Goal: Task Accomplishment & Management: Manage account settings

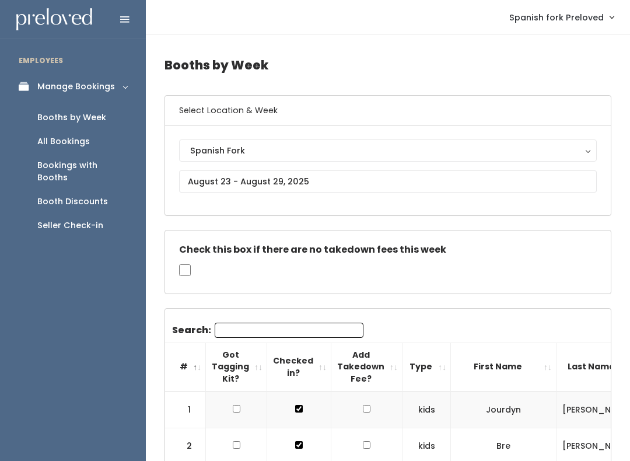
click at [63, 145] on div "All Bookings" at bounding box center [63, 141] width 53 height 12
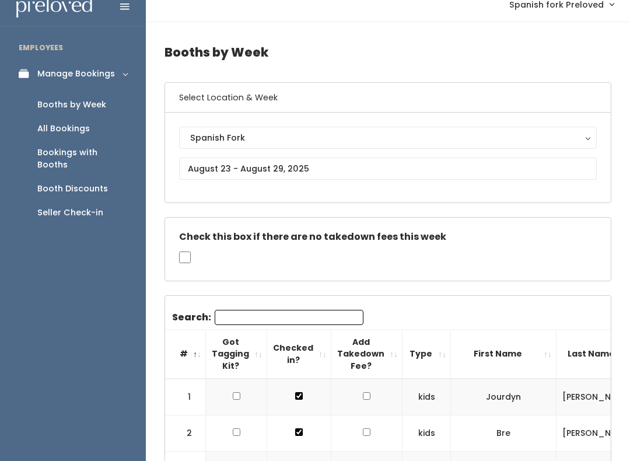
click at [96, 68] on div "Manage Bookings" at bounding box center [76, 74] width 78 height 12
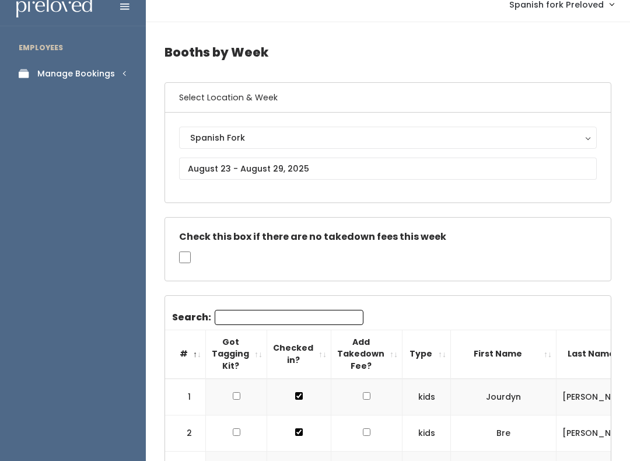
click at [112, 78] on div "Manage Bookings" at bounding box center [76, 74] width 78 height 12
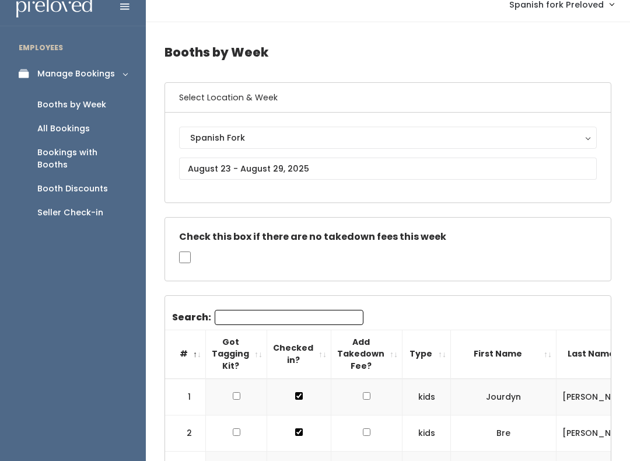
click at [86, 104] on div "Booths by Week" at bounding box center [71, 105] width 69 height 12
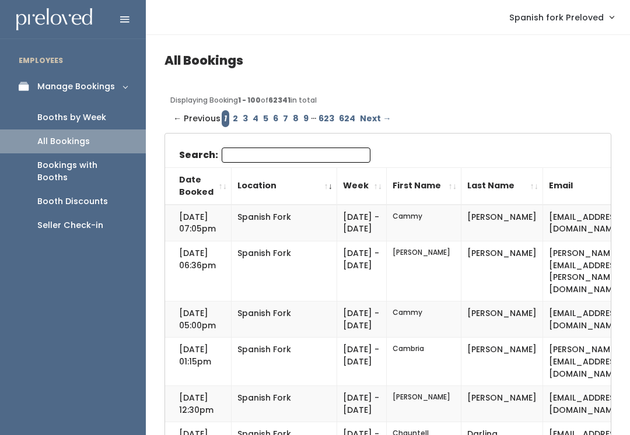
click at [83, 135] on div "All Bookings" at bounding box center [63, 141] width 53 height 12
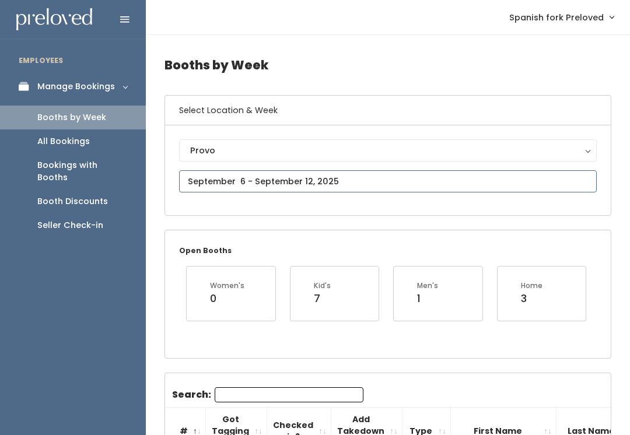
click at [377, 183] on input "text" at bounding box center [388, 181] width 418 height 22
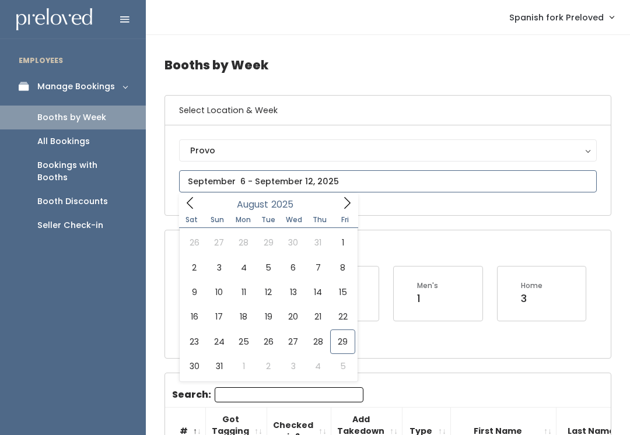
type input "August 23 to August 29"
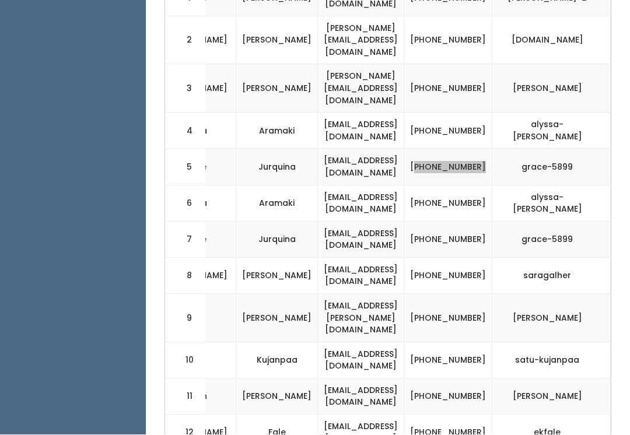
scroll to position [411, 0]
click at [460, 149] on td "(801) 837-5899" at bounding box center [448, 167] width 88 height 36
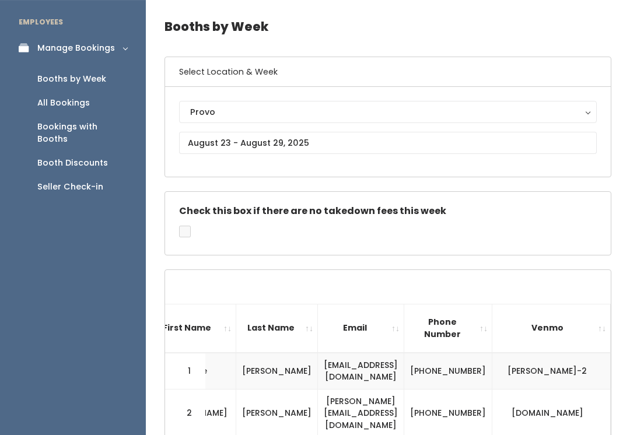
scroll to position [0, 0]
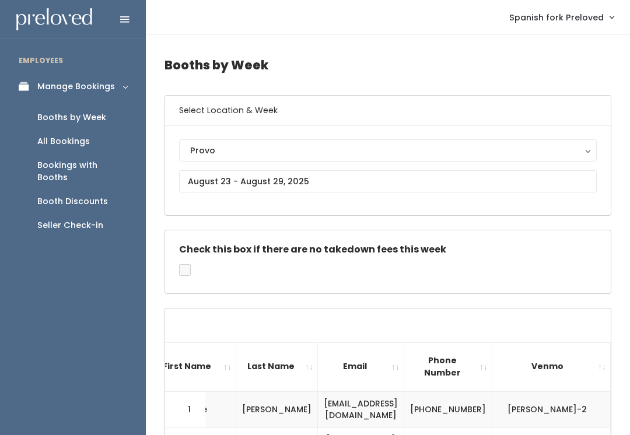
click at [305, 148] on div "Provo" at bounding box center [388, 150] width 396 height 13
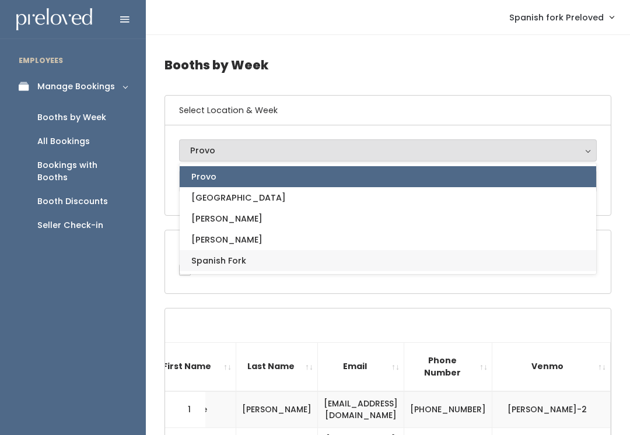
click at [302, 264] on link "Spanish Fork" at bounding box center [388, 260] width 417 height 21
select select "2"
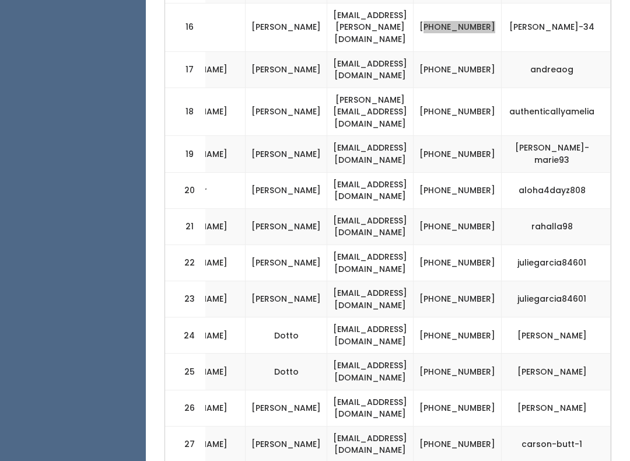
scroll to position [995, 0]
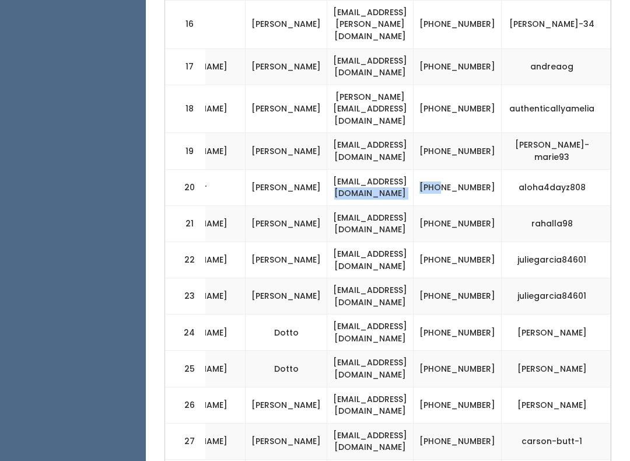
click at [478, 170] on td "[PHONE_NUMBER]" at bounding box center [458, 188] width 88 height 36
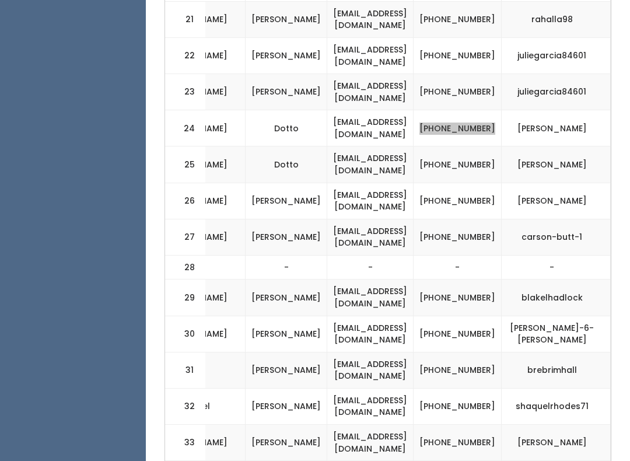
scroll to position [1198, 0]
click at [465, 184] on td "[PHONE_NUMBER]" at bounding box center [458, 202] width 88 height 36
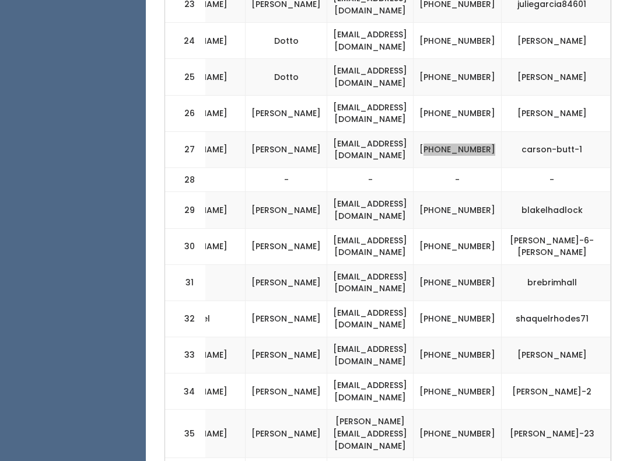
scroll to position [0, 328]
click at [474, 192] on td "[PHONE_NUMBER]" at bounding box center [458, 210] width 88 height 36
click at [464, 192] on td "[PHONE_NUMBER]" at bounding box center [458, 210] width 88 height 36
click at [467, 192] on td "[PHONE_NUMBER]" at bounding box center [458, 210] width 88 height 36
click at [475, 192] on td "[PHONE_NUMBER]" at bounding box center [458, 210] width 88 height 36
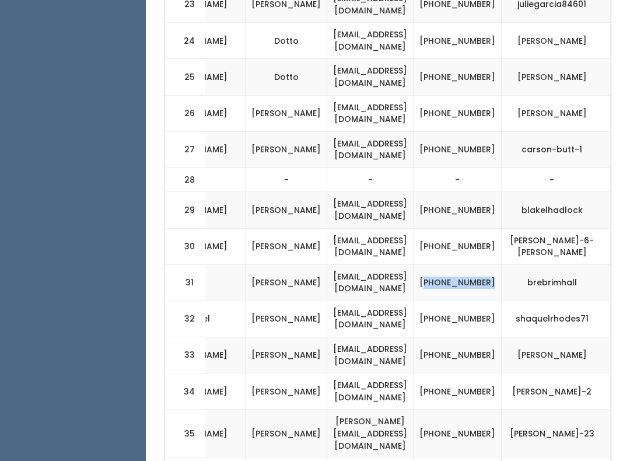
click at [471, 337] on td "[PHONE_NUMBER]" at bounding box center [458, 355] width 88 height 36
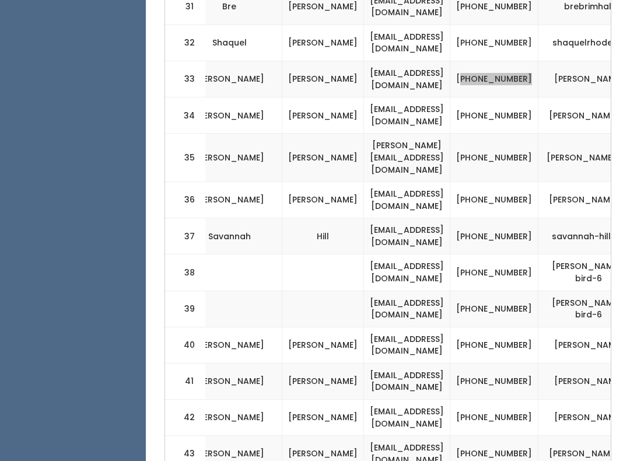
scroll to position [0, 275]
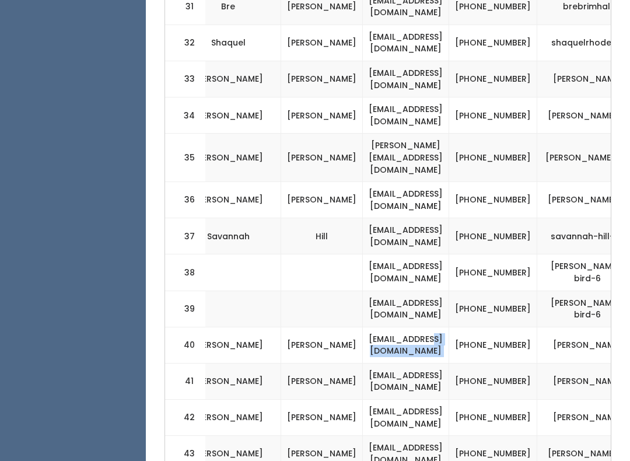
click at [516, 327] on td "[PHONE_NUMBER]" at bounding box center [493, 345] width 88 height 36
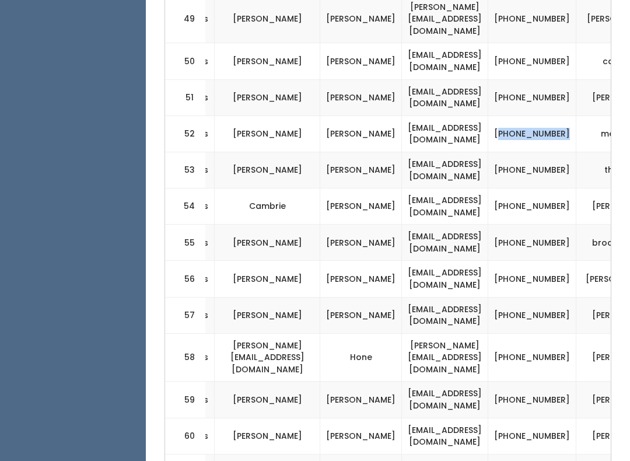
scroll to position [2234, 0]
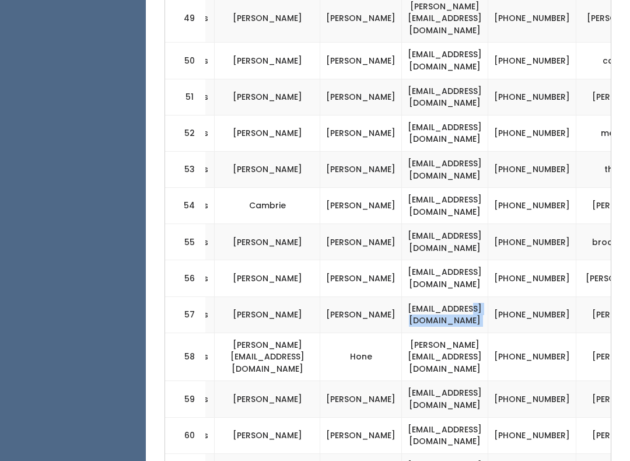
click at [576, 296] on td "[PHONE_NUMBER]" at bounding box center [532, 314] width 88 height 36
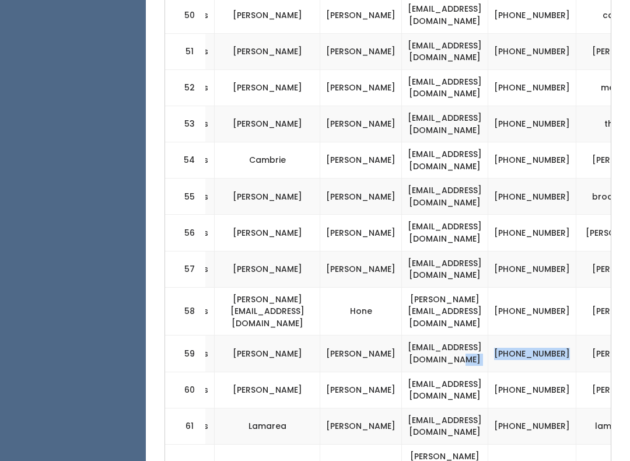
scroll to position [2328, 0]
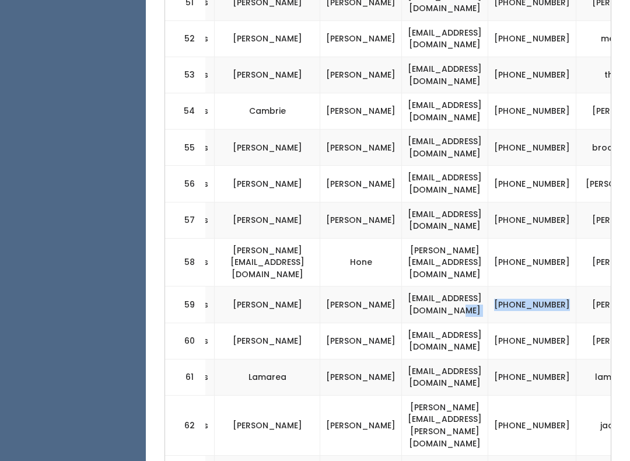
click at [565, 359] on td "[PHONE_NUMBER]" at bounding box center [532, 377] width 88 height 36
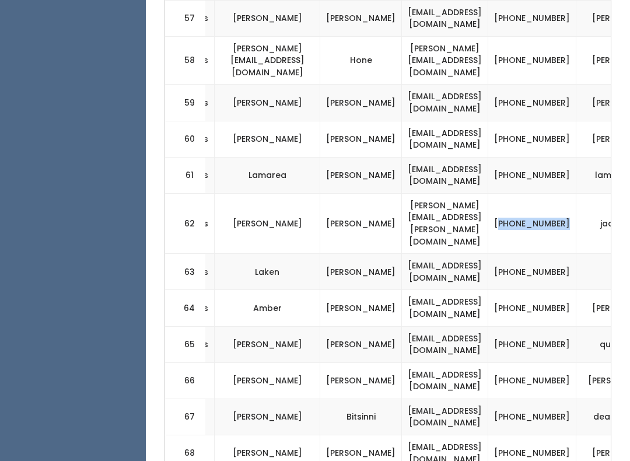
scroll to position [2530, 0]
click at [565, 290] on td "[PHONE_NUMBER]" at bounding box center [532, 308] width 88 height 36
click at [568, 291] on td "[PHONE_NUMBER]" at bounding box center [532, 309] width 88 height 36
click at [562, 291] on td "[PHONE_NUMBER]" at bounding box center [532, 309] width 88 height 36
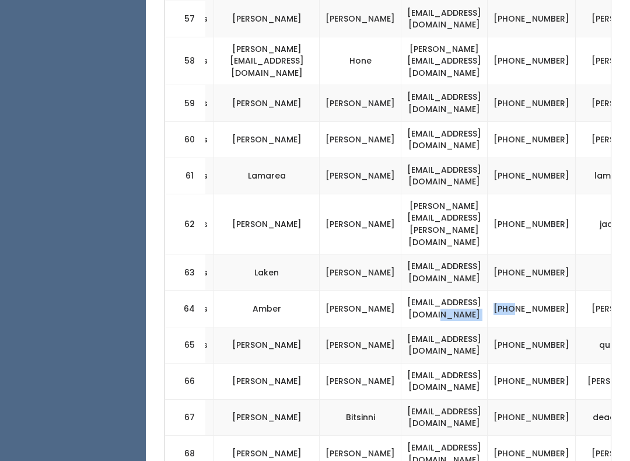
scroll to position [0, 239]
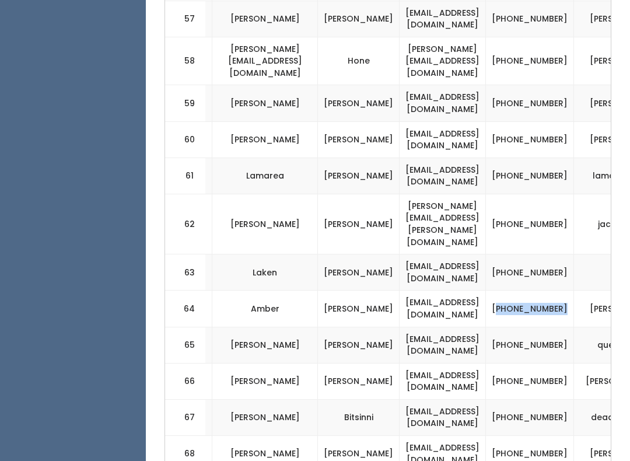
click at [574, 327] on td "[PHONE_NUMBER]" at bounding box center [530, 345] width 88 height 36
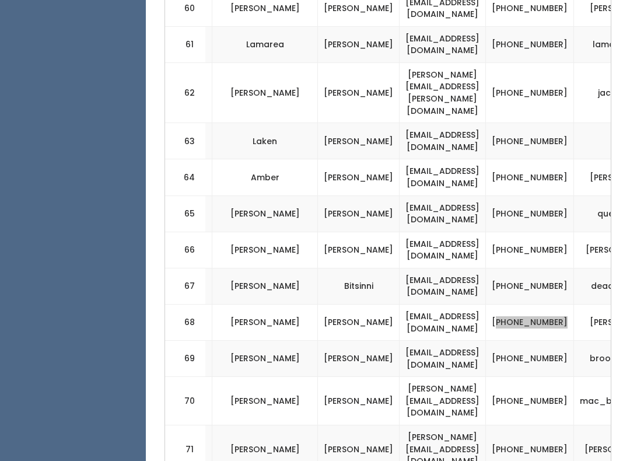
scroll to position [2661, 0]
